Goal: Find specific page/section: Find specific page/section

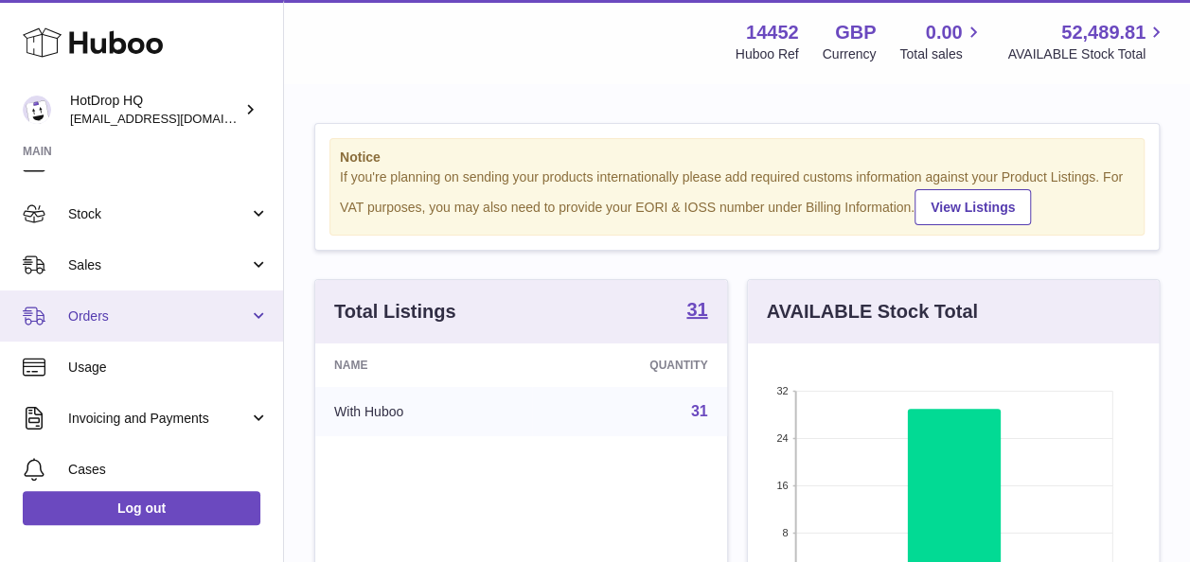
scroll to position [11, 0]
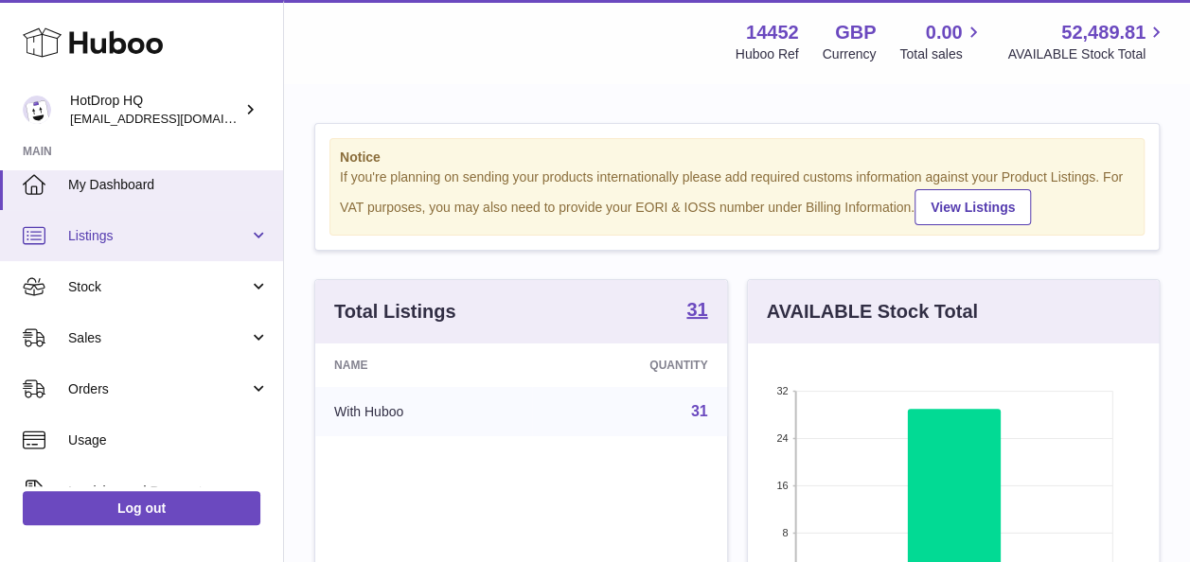
click at [137, 236] on span "Listings" at bounding box center [158, 236] width 181 height 18
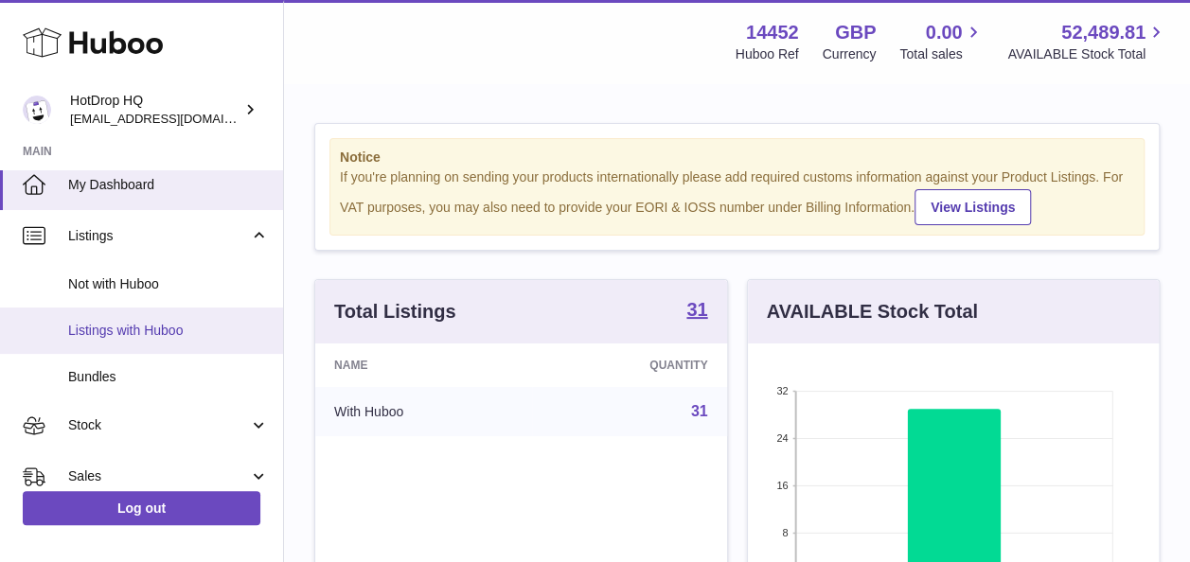
click at [163, 331] on span "Listings with Huboo" at bounding box center [168, 331] width 201 height 18
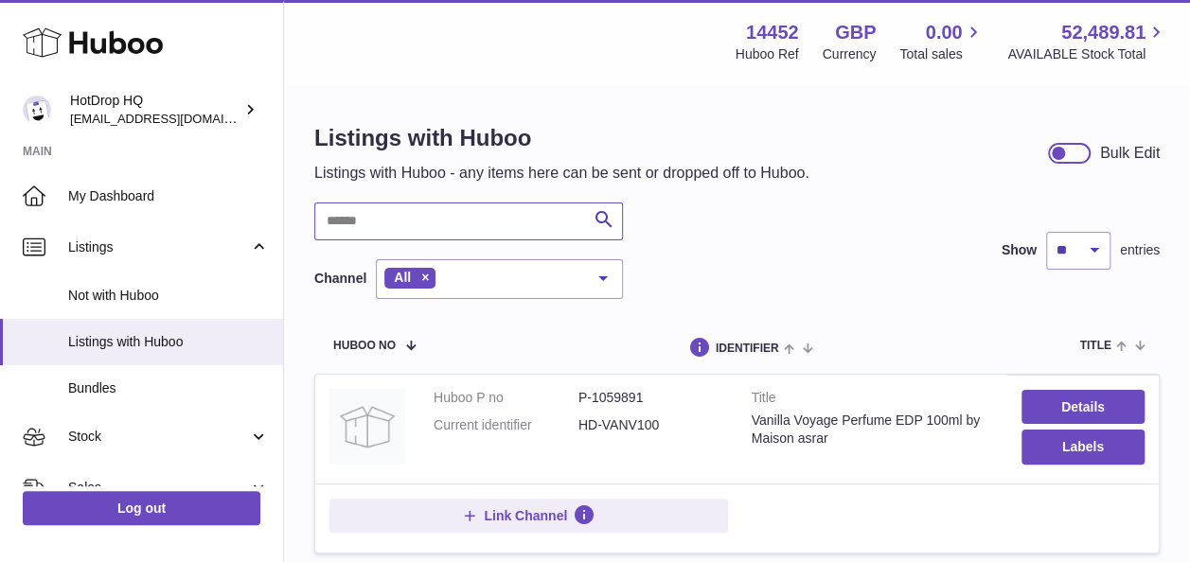
click at [490, 225] on input "text" at bounding box center [468, 222] width 309 height 38
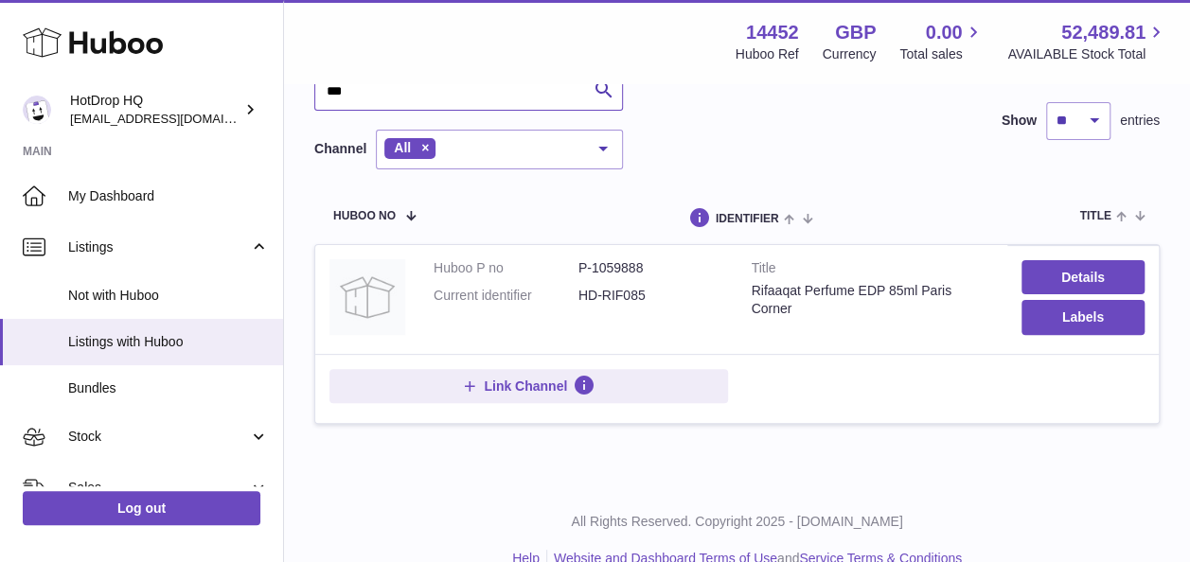
scroll to position [131, 0]
type input "***"
drag, startPoint x: 651, startPoint y: 263, endPoint x: 595, endPoint y: 271, distance: 57.3
click at [595, 271] on dd "P-1059888" at bounding box center [650, 267] width 145 height 18
drag, startPoint x: 595, startPoint y: 271, endPoint x: 831, endPoint y: 143, distance: 269.0
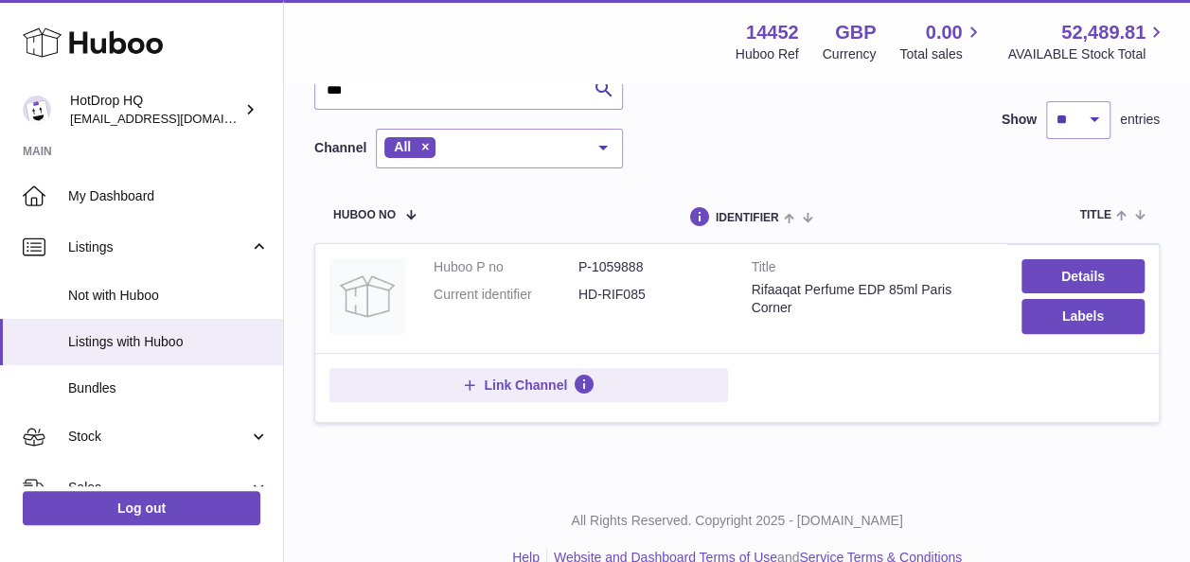
click at [831, 143] on div "*** Search Channel All All eBay Amazon Shopify Woocommerce Etsy No elements fou…" at bounding box center [736, 120] width 845 height 97
drag, startPoint x: 649, startPoint y: 262, endPoint x: 592, endPoint y: 274, distance: 58.9
click at [592, 274] on dd "P-1059888" at bounding box center [650, 267] width 145 height 18
copy dd "1059888"
